Goal: Transaction & Acquisition: Purchase product/service

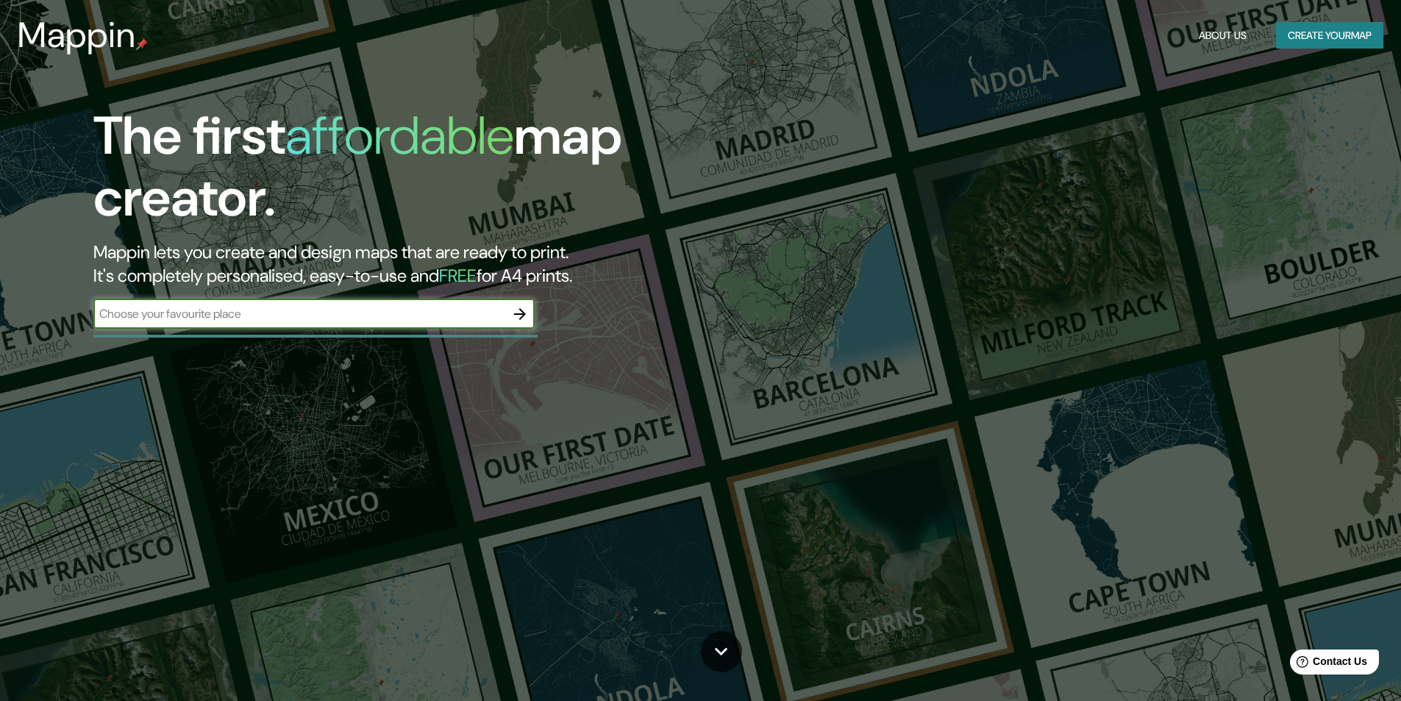
click at [263, 325] on div "​" at bounding box center [313, 313] width 441 height 29
type input "vigo"
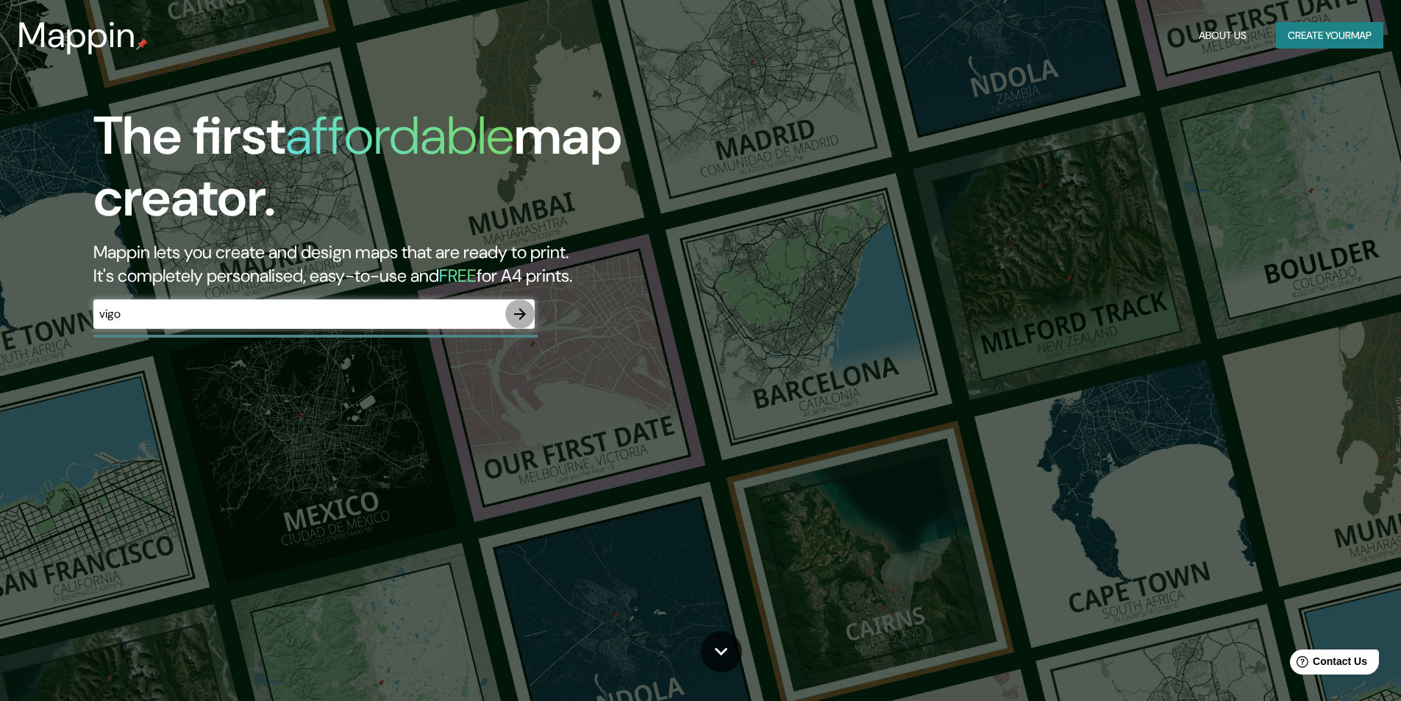
click at [520, 302] on button "button" at bounding box center [519, 313] width 29 height 29
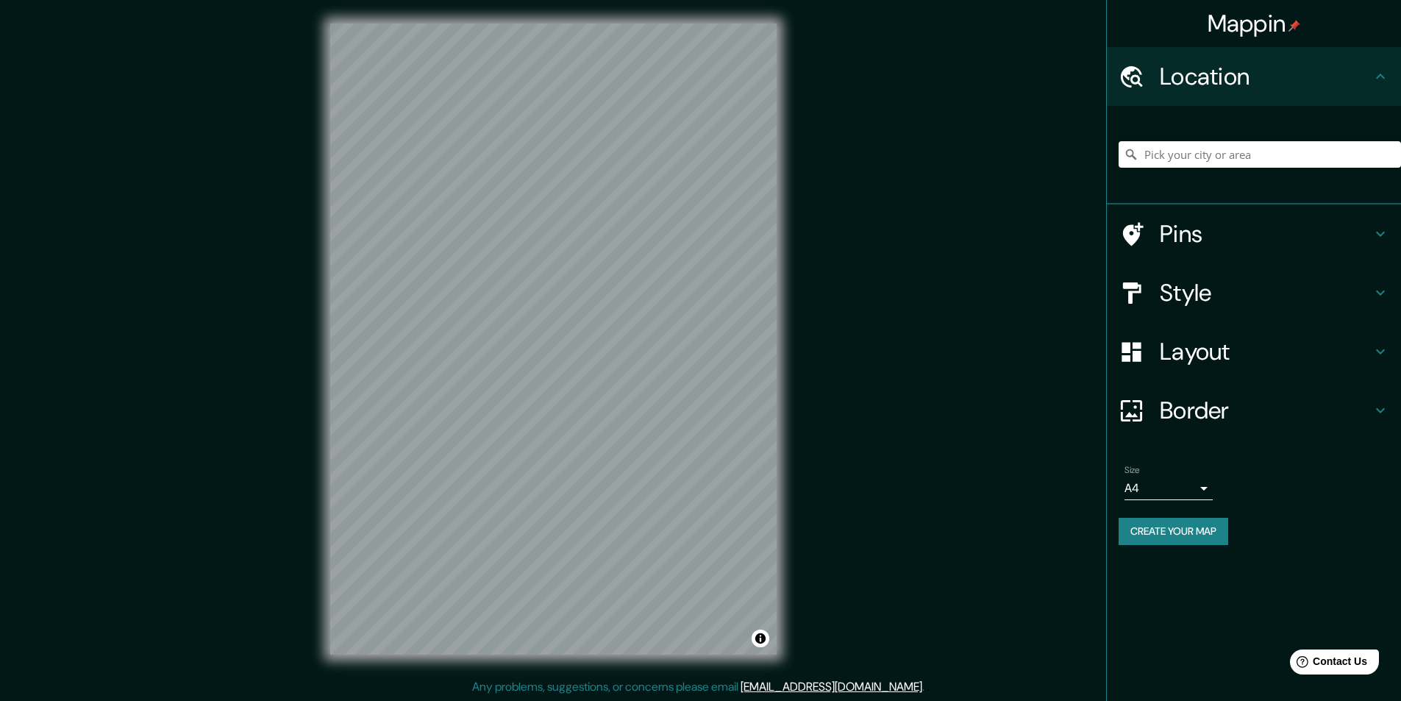
click at [1210, 235] on h4 "Pins" at bounding box center [1266, 233] width 212 height 29
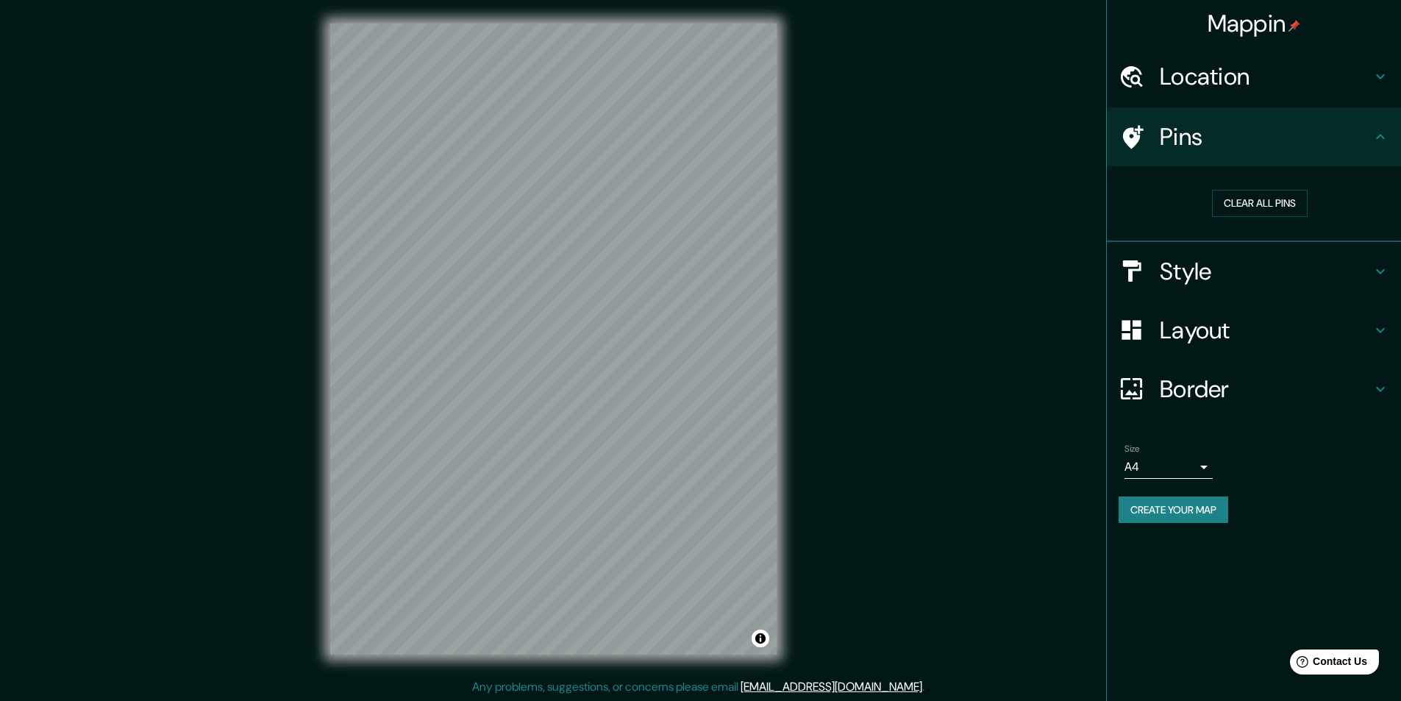
click at [1223, 268] on h4 "Style" at bounding box center [1266, 271] width 212 height 29
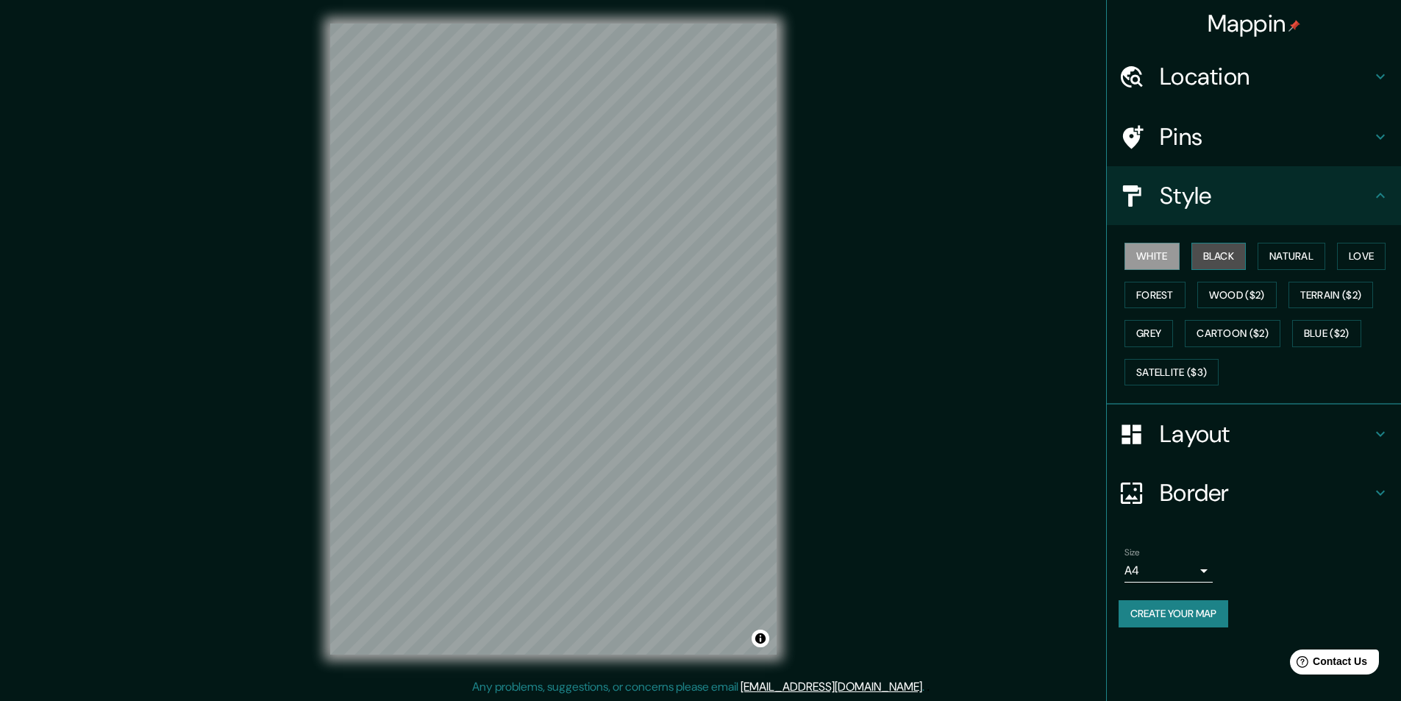
click at [1219, 251] on button "Black" at bounding box center [1218, 256] width 55 height 27
click at [1279, 256] on button "Natural" at bounding box center [1291, 256] width 68 height 27
click at [1367, 260] on button "Love" at bounding box center [1361, 256] width 49 height 27
click at [1149, 293] on button "Forest" at bounding box center [1154, 295] width 61 height 27
click at [1242, 292] on button "Wood ($2)" at bounding box center [1236, 295] width 79 height 27
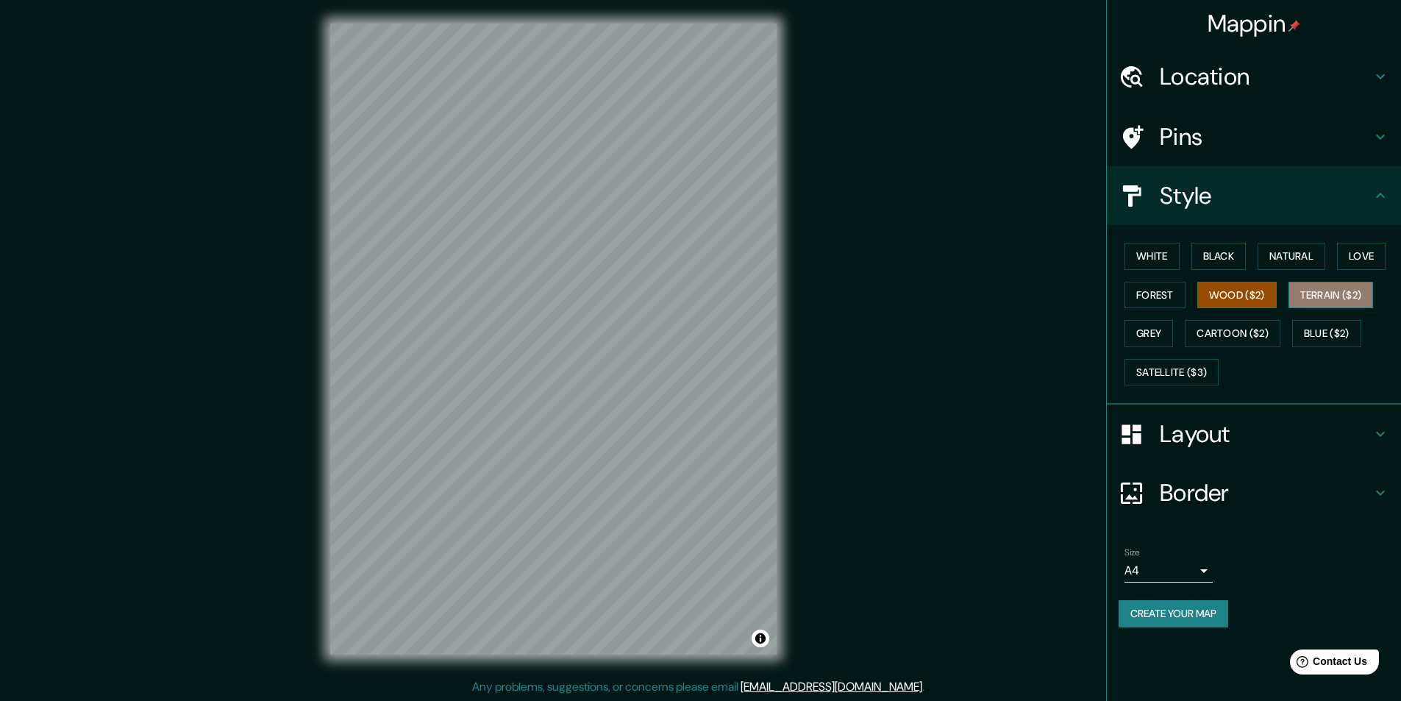
click at [1358, 302] on button "Terrain ($2)" at bounding box center [1330, 295] width 85 height 27
click at [1165, 328] on button "Grey" at bounding box center [1148, 333] width 49 height 27
click at [1212, 413] on div "Layout" at bounding box center [1254, 433] width 294 height 59
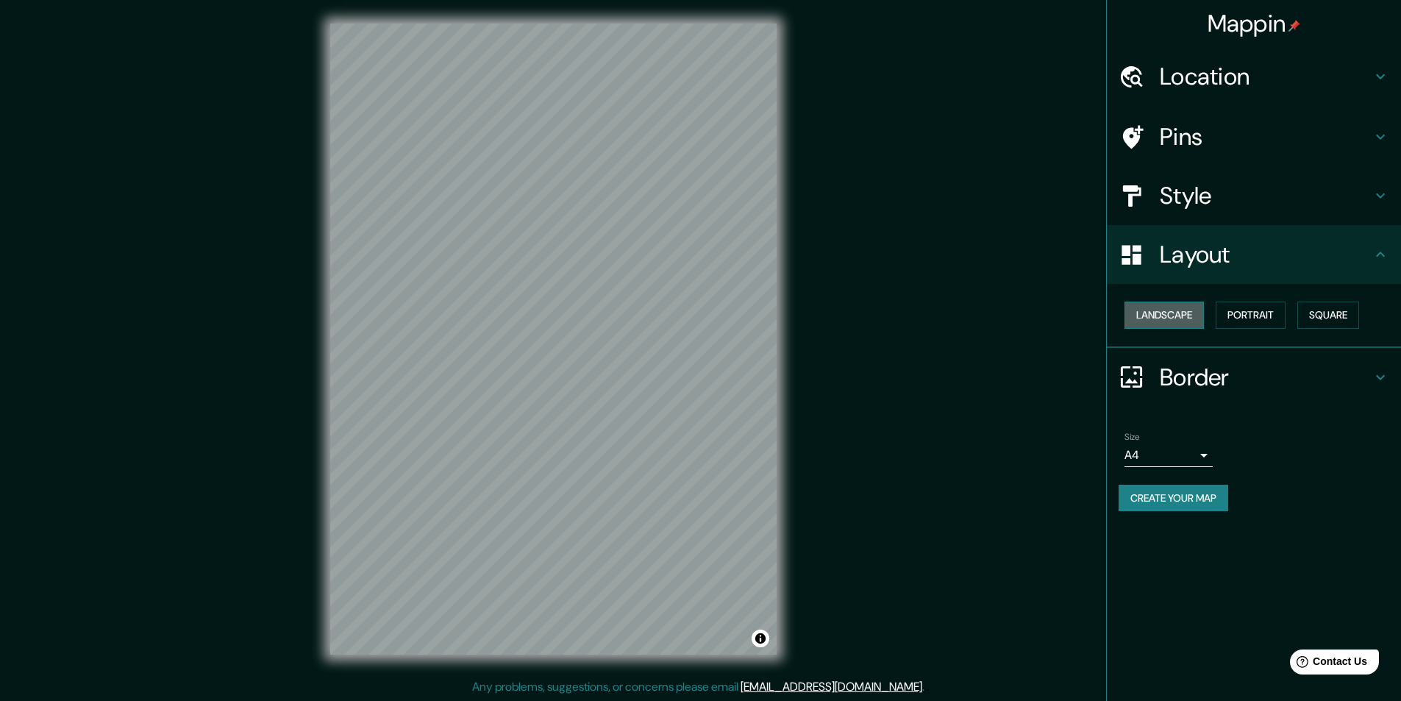
click at [1176, 317] on button "Landscape" at bounding box center [1163, 315] width 79 height 27
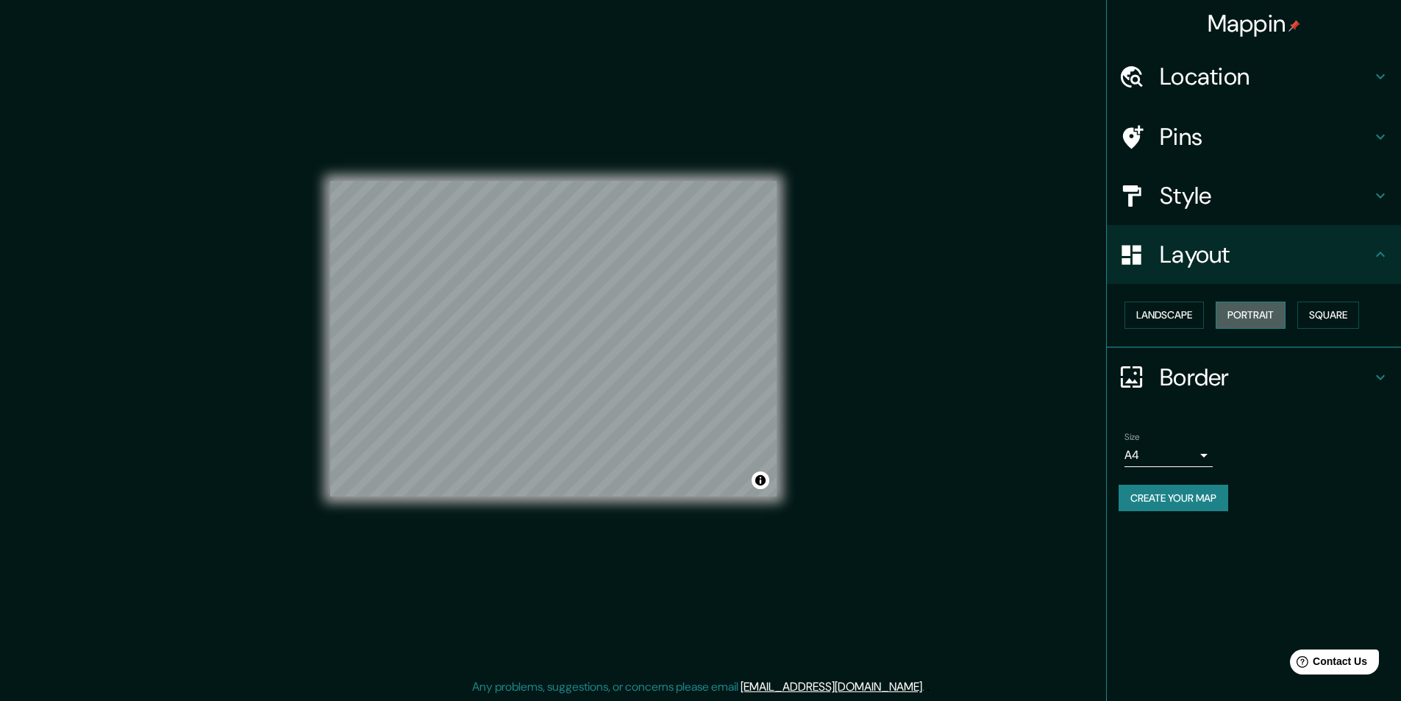
click at [1246, 315] on button "Portrait" at bounding box center [1251, 315] width 70 height 27
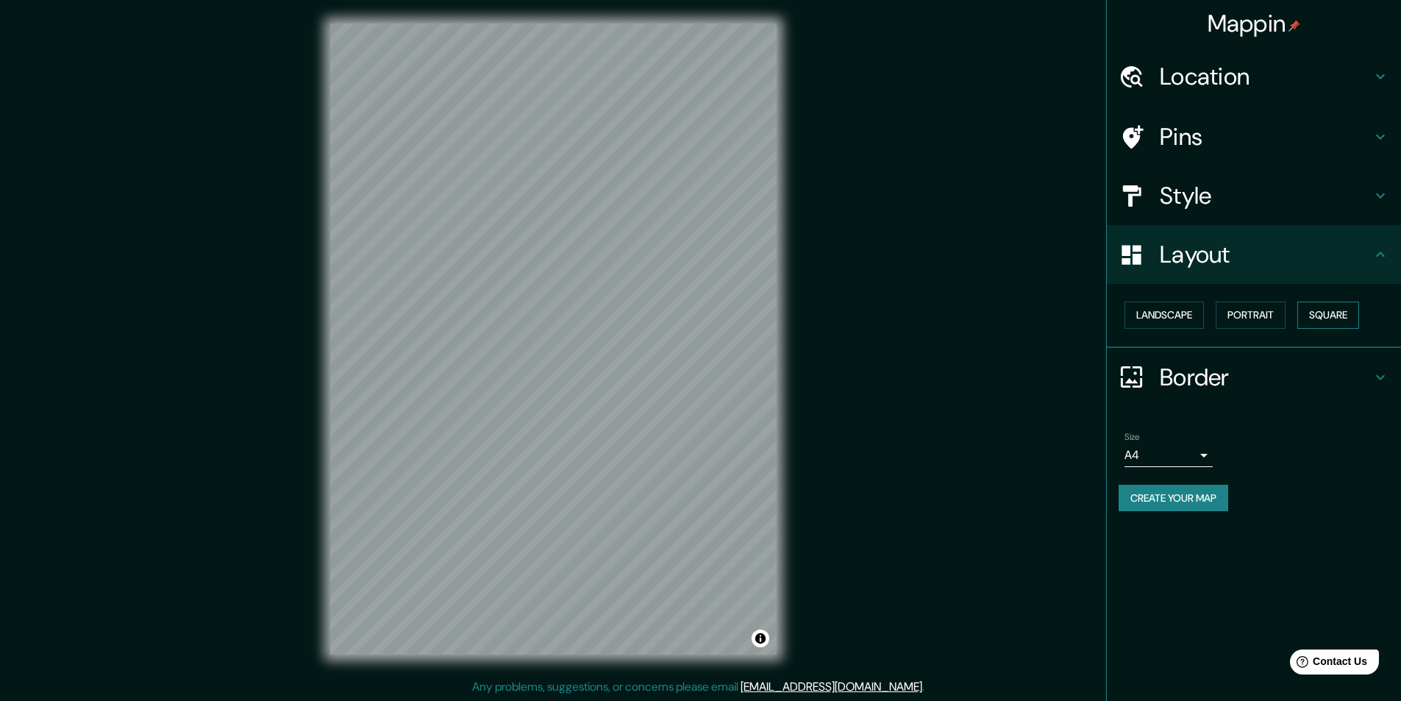
click at [1305, 316] on button "Square" at bounding box center [1328, 315] width 62 height 27
